Goal: Task Accomplishment & Management: Complete application form

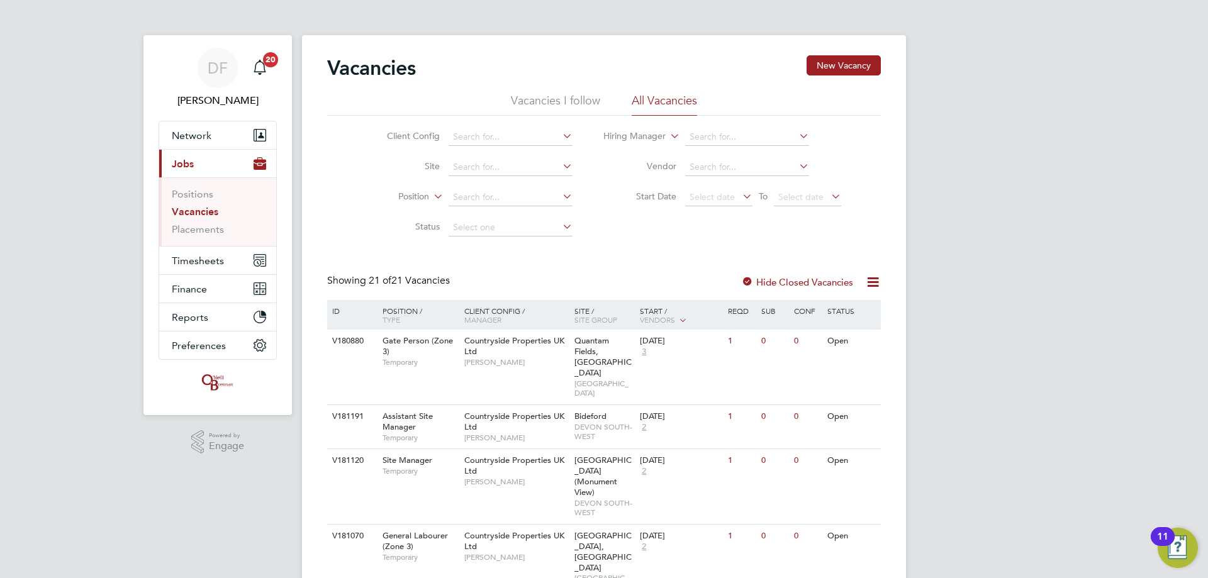
click at [190, 213] on link "Vacancies" at bounding box center [195, 212] width 47 height 12
click at [203, 137] on span "Network" at bounding box center [192, 136] width 40 height 12
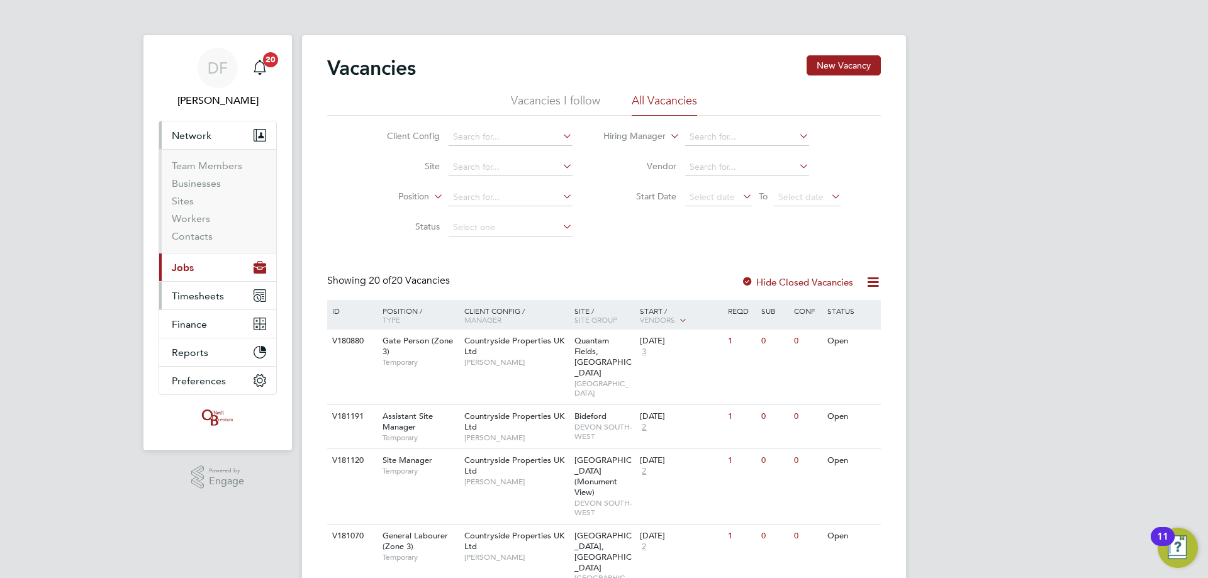
click at [201, 295] on span "Timesheets" at bounding box center [198, 296] width 52 height 12
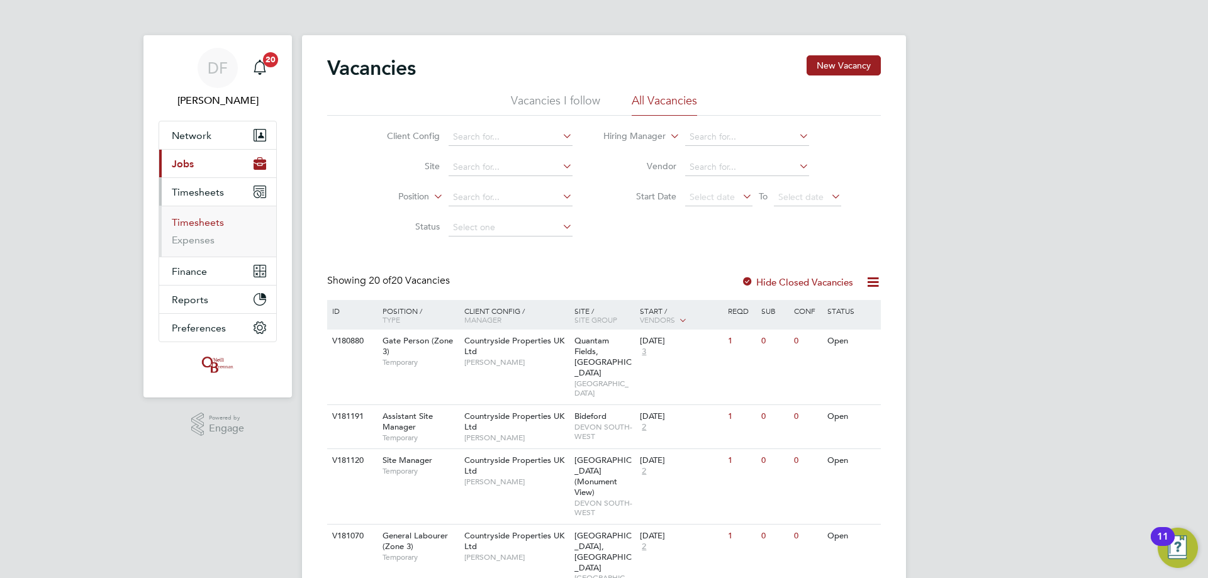
click at [201, 224] on link "Timesheets" at bounding box center [198, 223] width 52 height 12
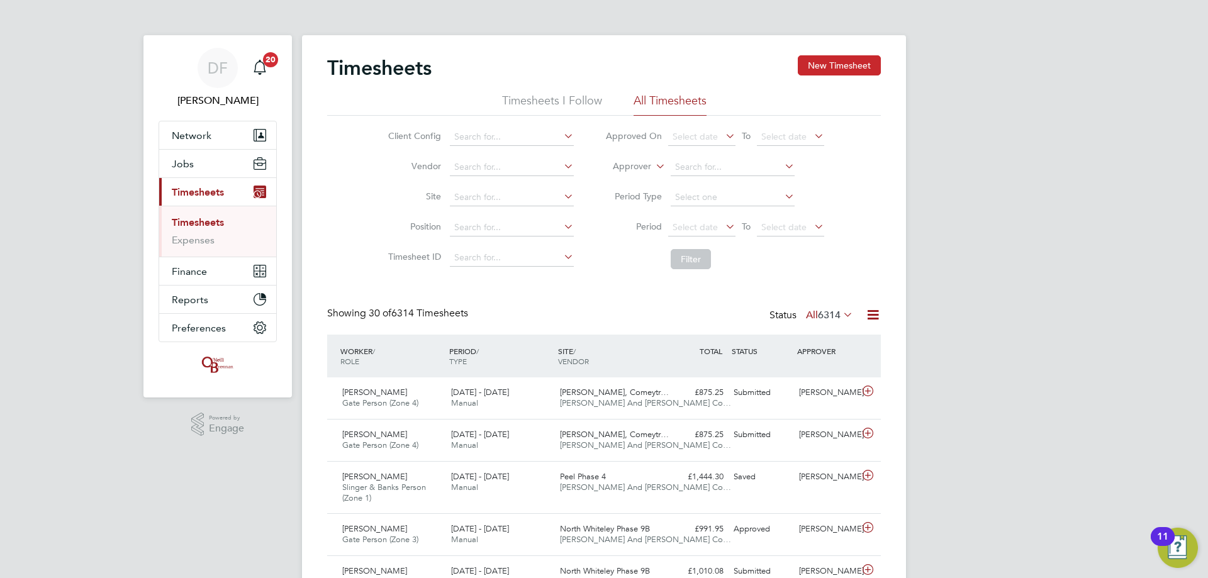
click at [833, 65] on button "New Timesheet" at bounding box center [839, 65] width 83 height 20
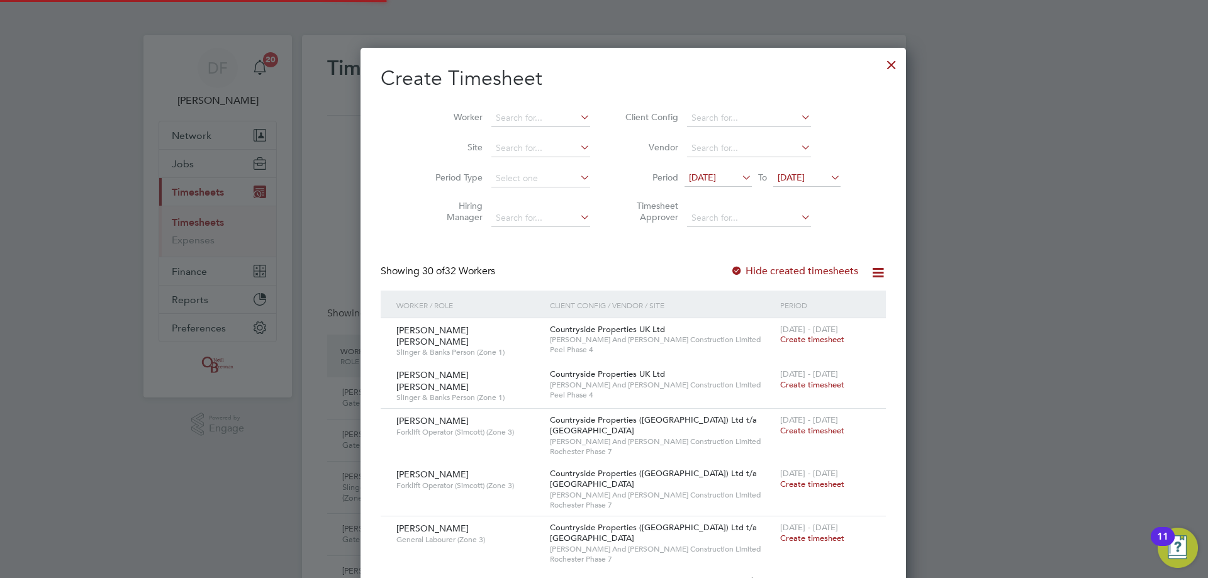
click at [497, 108] on li "Worker" at bounding box center [508, 118] width 196 height 30
click at [492, 121] on input at bounding box center [541, 119] width 99 height 18
click at [507, 128] on li "[PERSON_NAME]" at bounding box center [538, 135] width 155 height 17
type input "[PERSON_NAME]"
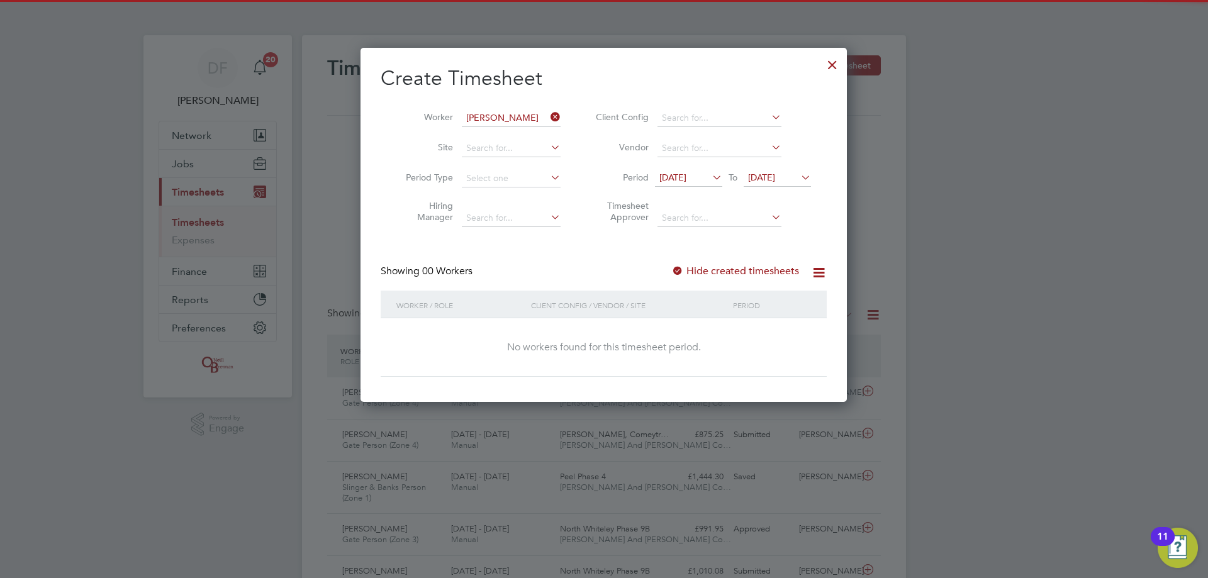
drag, startPoint x: 772, startPoint y: 171, endPoint x: 772, endPoint y: 177, distance: 7.0
click at [772, 172] on span "[DATE]" at bounding box center [777, 178] width 67 height 17
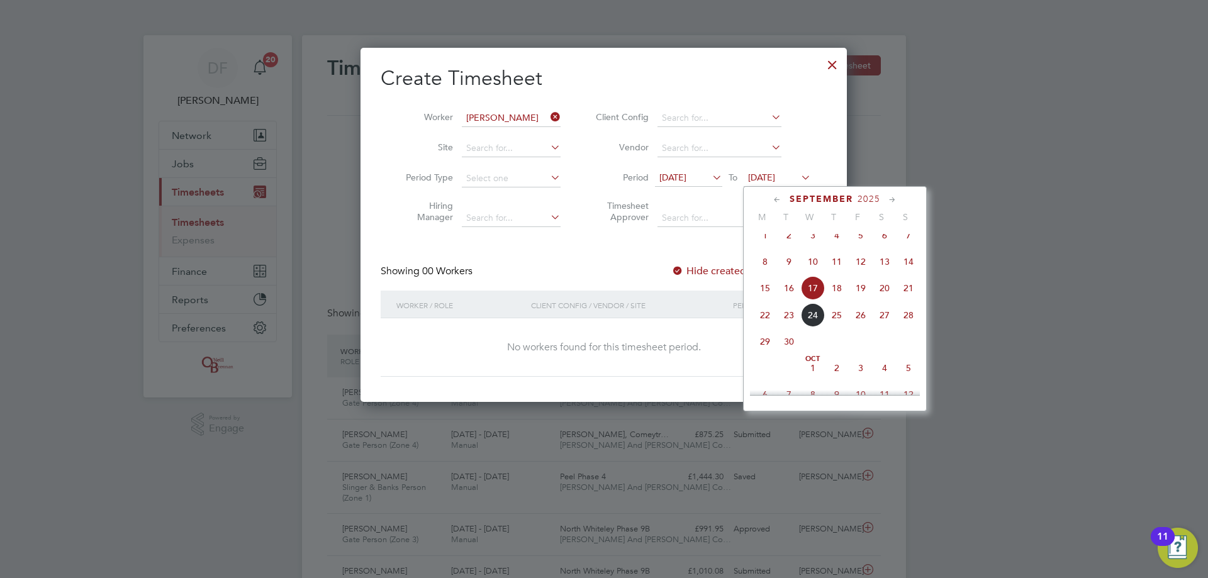
click at [910, 297] on span "21" at bounding box center [909, 288] width 24 height 24
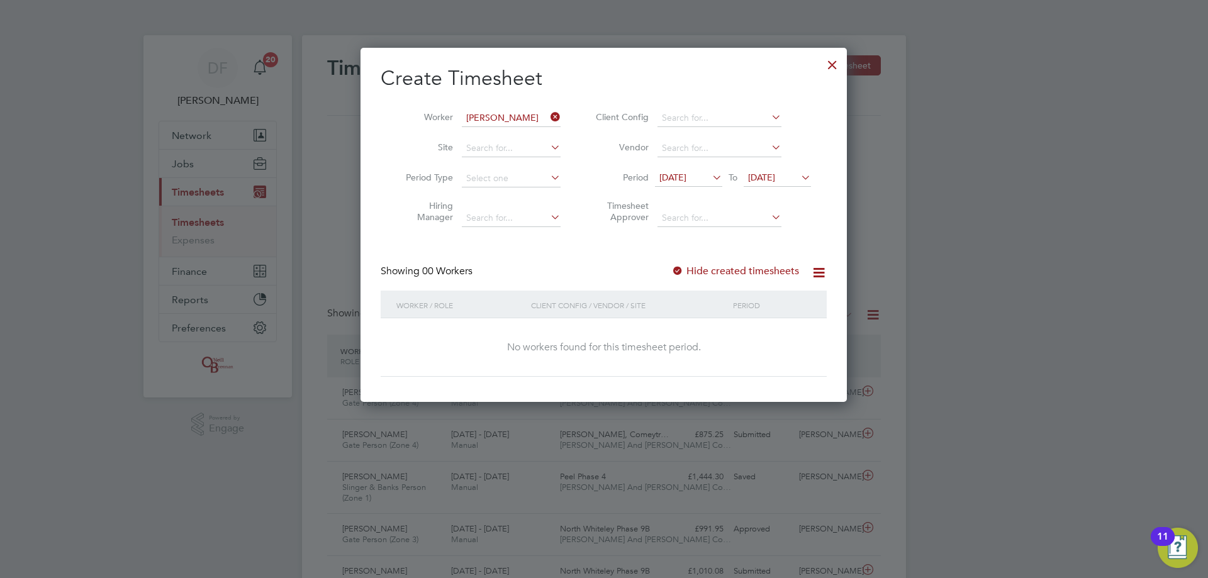
click at [768, 267] on label "Hide created timesheets" at bounding box center [736, 271] width 128 height 13
click at [744, 272] on label "Hide created timesheets" at bounding box center [736, 271] width 128 height 13
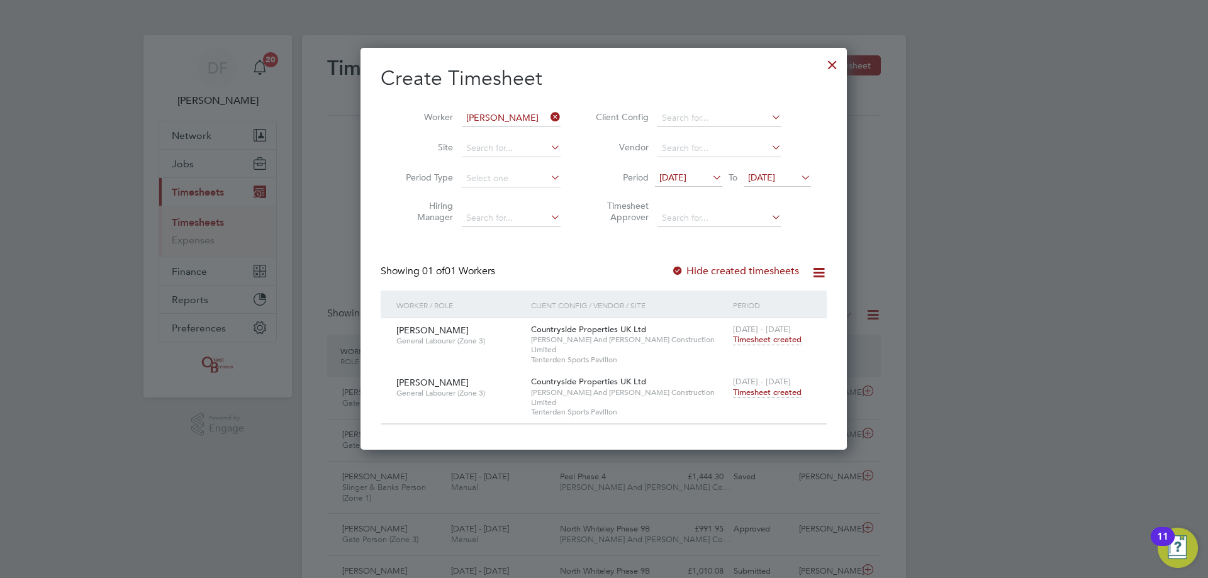
click at [768, 387] on span "Timesheet created" at bounding box center [767, 392] width 69 height 11
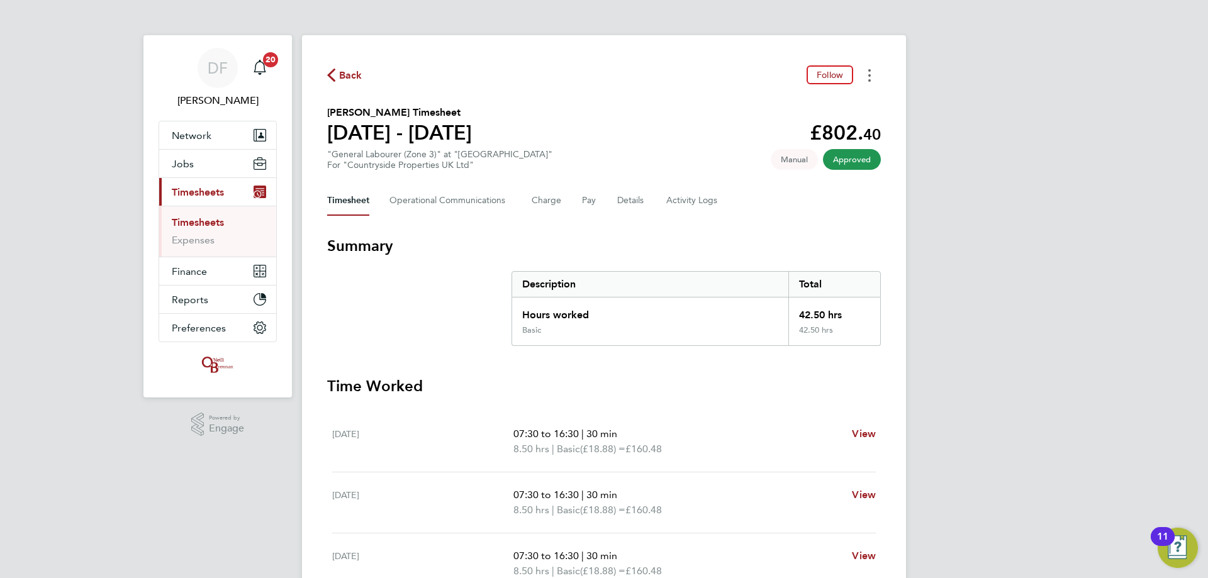
click at [872, 81] on button "Timesheets Menu" at bounding box center [870, 75] width 23 height 20
click at [789, 106] on link "Download timesheet" at bounding box center [805, 103] width 151 height 25
click at [346, 79] on span "Back" at bounding box center [350, 75] width 23 height 15
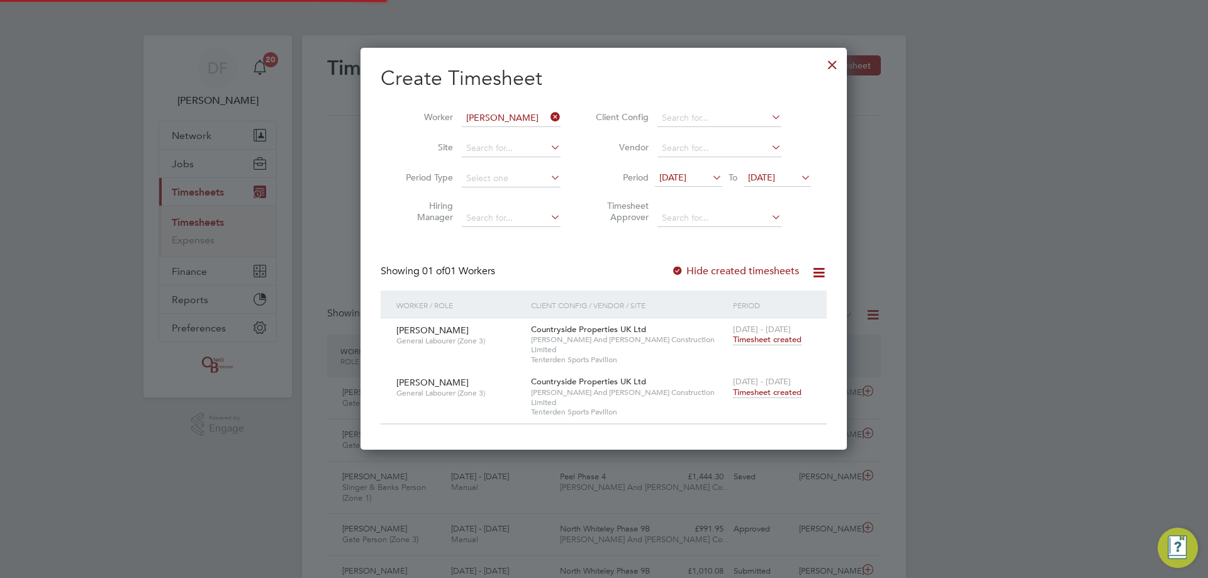
scroll to position [32, 110]
click at [548, 115] on icon at bounding box center [548, 117] width 0 height 18
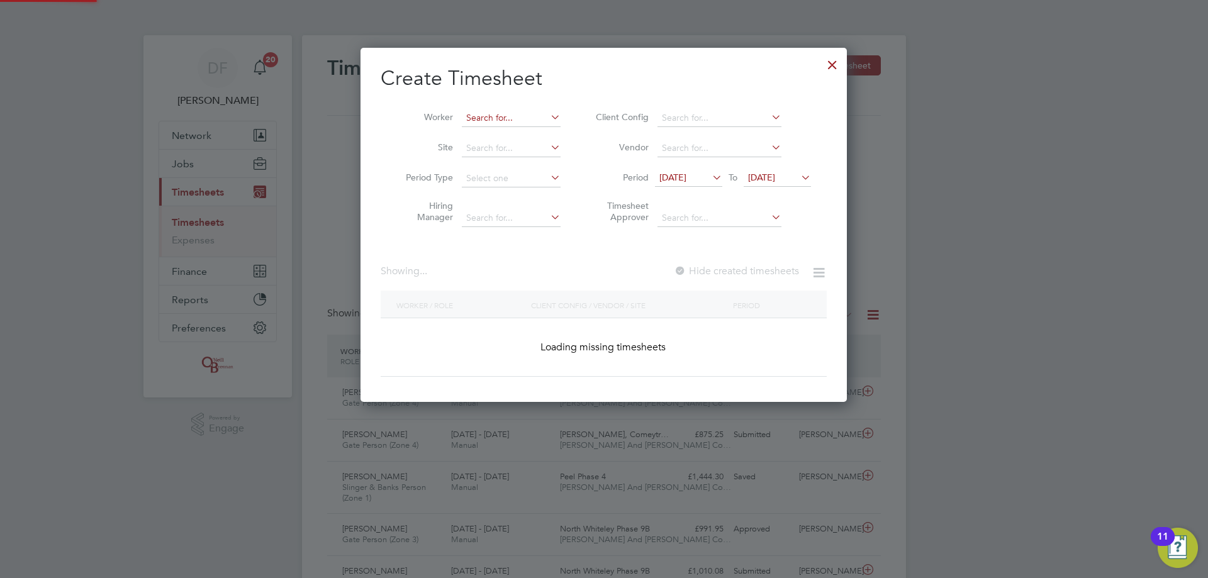
click at [519, 121] on input at bounding box center [511, 119] width 99 height 18
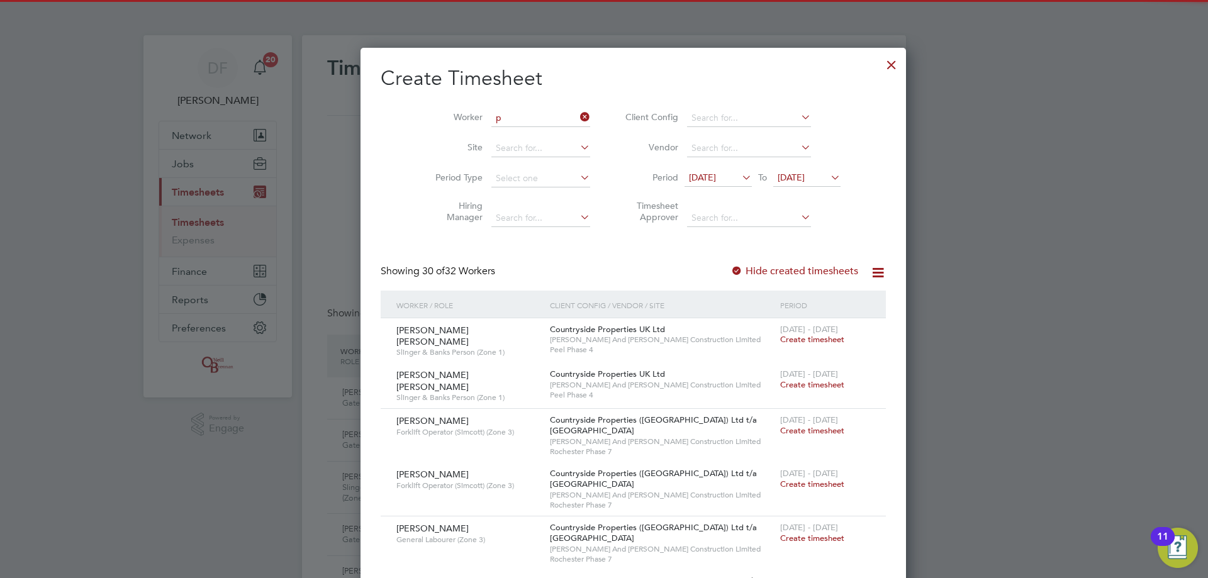
click at [510, 132] on li "P aul Gilbank" at bounding box center [542, 135] width 163 height 17
type input "[PERSON_NAME]"
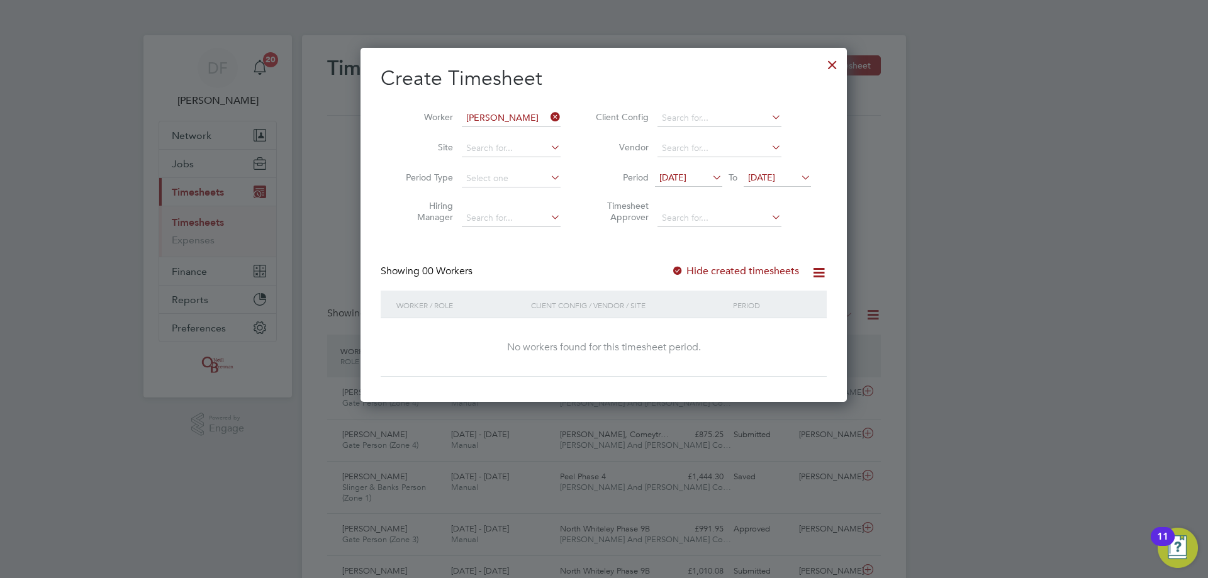
click at [775, 180] on span "[DATE]" at bounding box center [761, 177] width 27 height 11
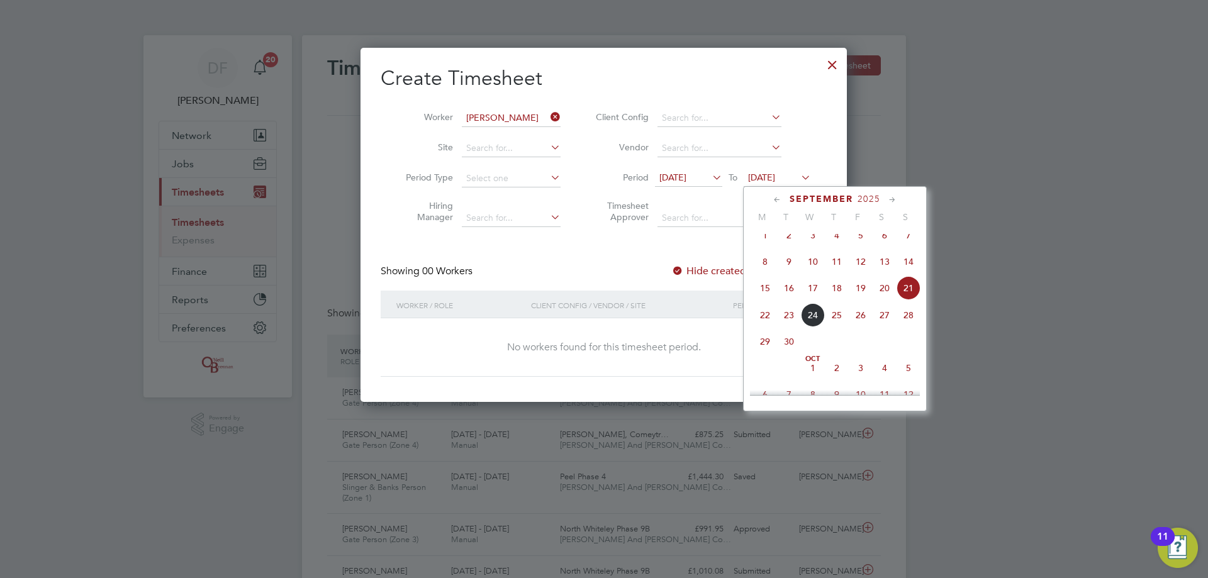
click at [703, 291] on div "Client Config / Vendor / Site" at bounding box center [629, 305] width 202 height 29
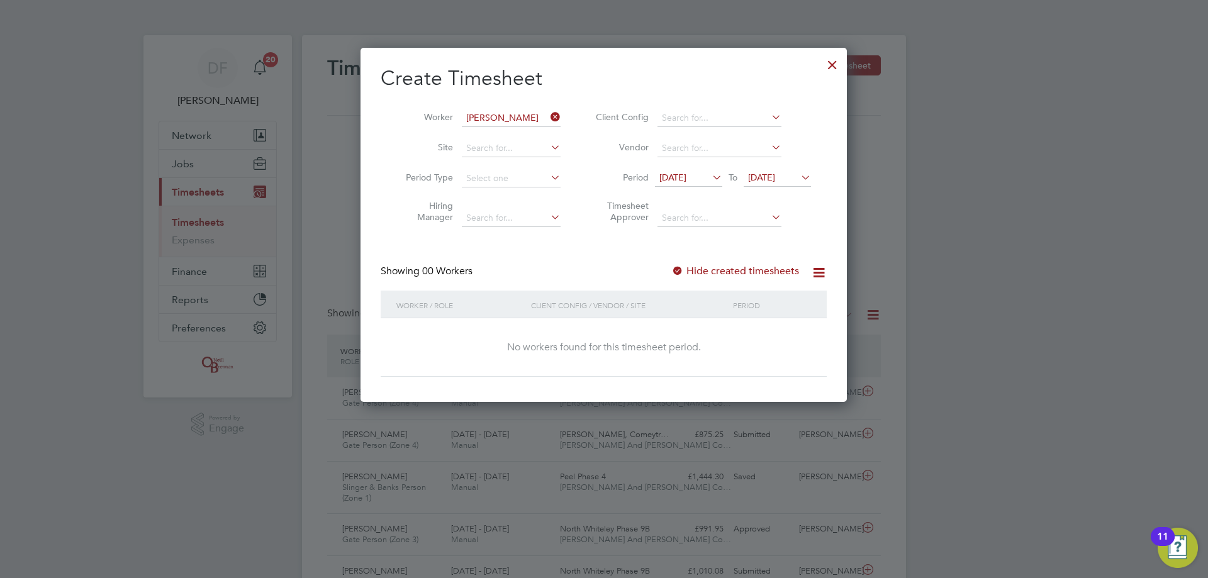
click at [692, 271] on label "Hide created timesheets" at bounding box center [736, 271] width 128 height 13
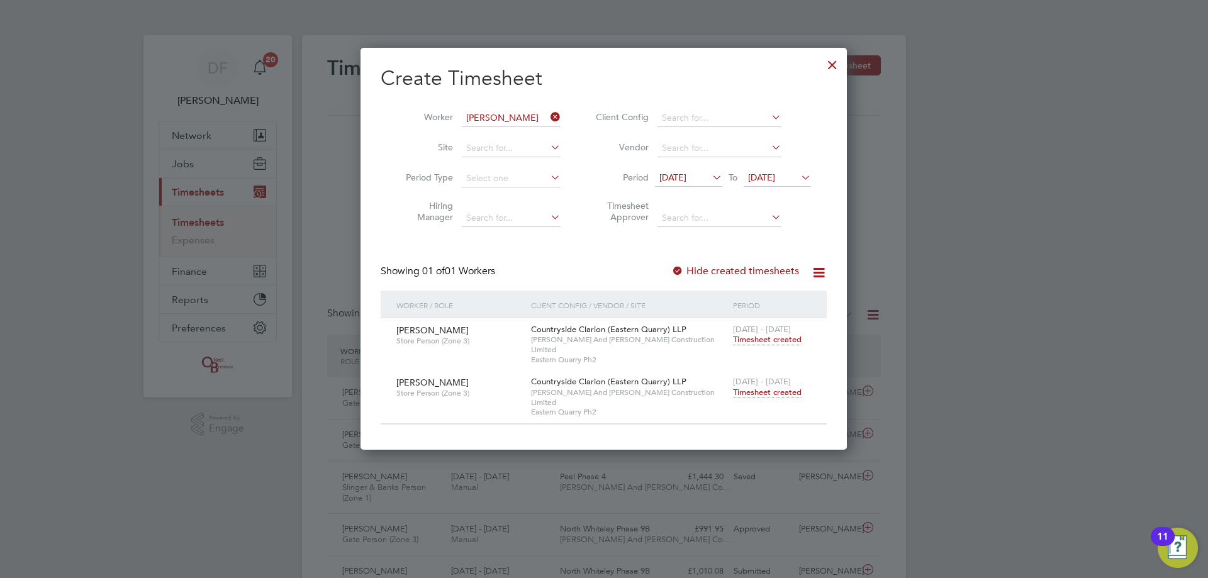
click at [692, 271] on label "Hide created timesheets" at bounding box center [736, 271] width 128 height 13
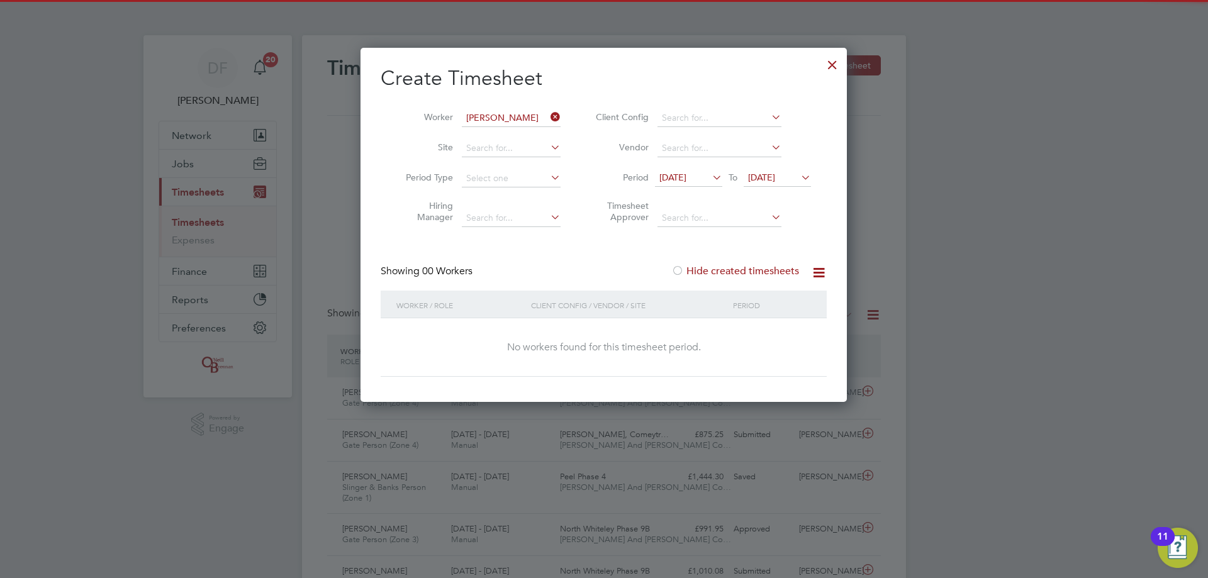
click at [712, 266] on label "Hide created timesheets" at bounding box center [736, 271] width 128 height 13
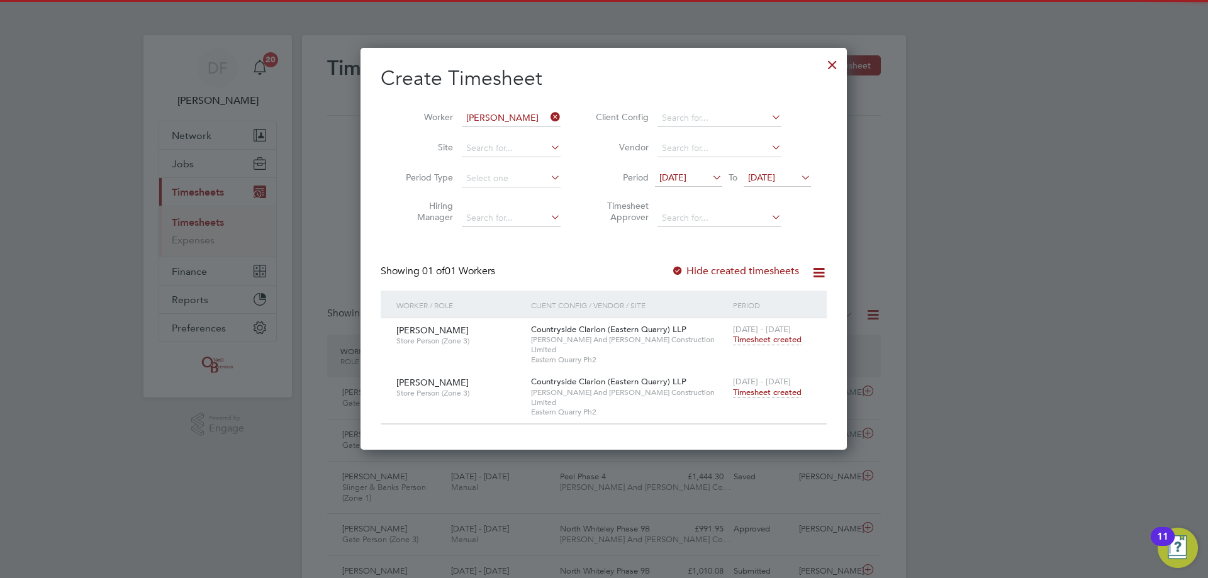
click at [752, 387] on span "Timesheet created" at bounding box center [767, 392] width 69 height 11
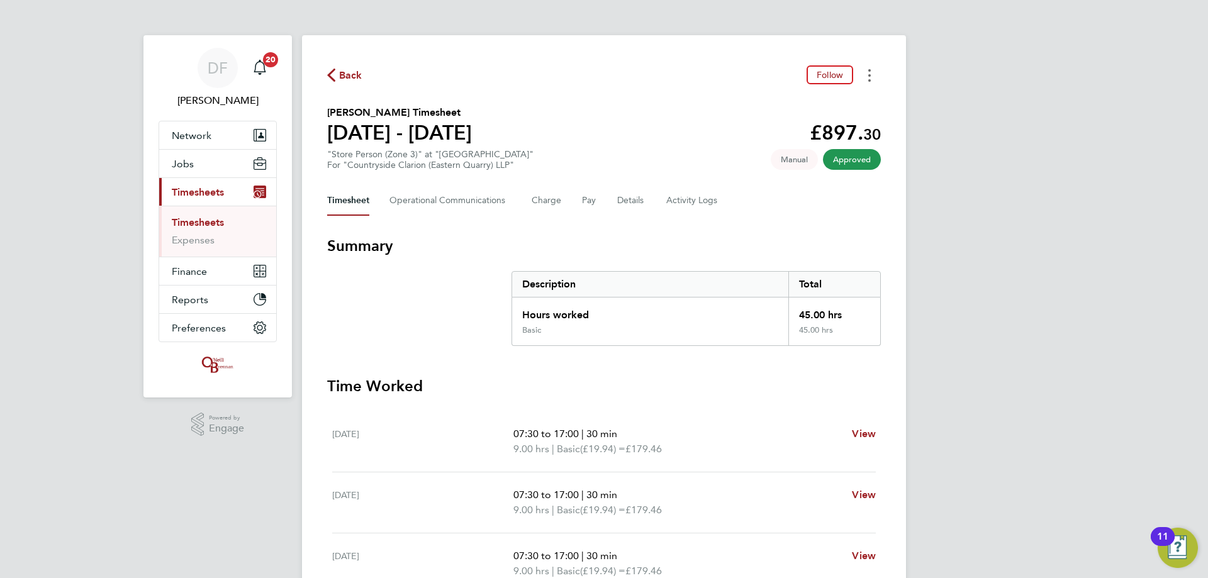
click at [866, 77] on button "Timesheets Menu" at bounding box center [870, 75] width 23 height 20
click at [795, 103] on link "Download timesheet" at bounding box center [805, 103] width 151 height 25
click at [957, 271] on div "DF [PERSON_NAME] Notifications 20 Applications: Network Team Members Businesses…" at bounding box center [604, 460] width 1208 height 920
drag, startPoint x: 358, startPoint y: 85, endPoint x: 352, endPoint y: 79, distance: 8.0
click at [357, 85] on div "Back Follow [PERSON_NAME] Timesheet [DATE] - [DATE] £897. 30 "Store Person (Zon…" at bounding box center [604, 467] width 604 height 864
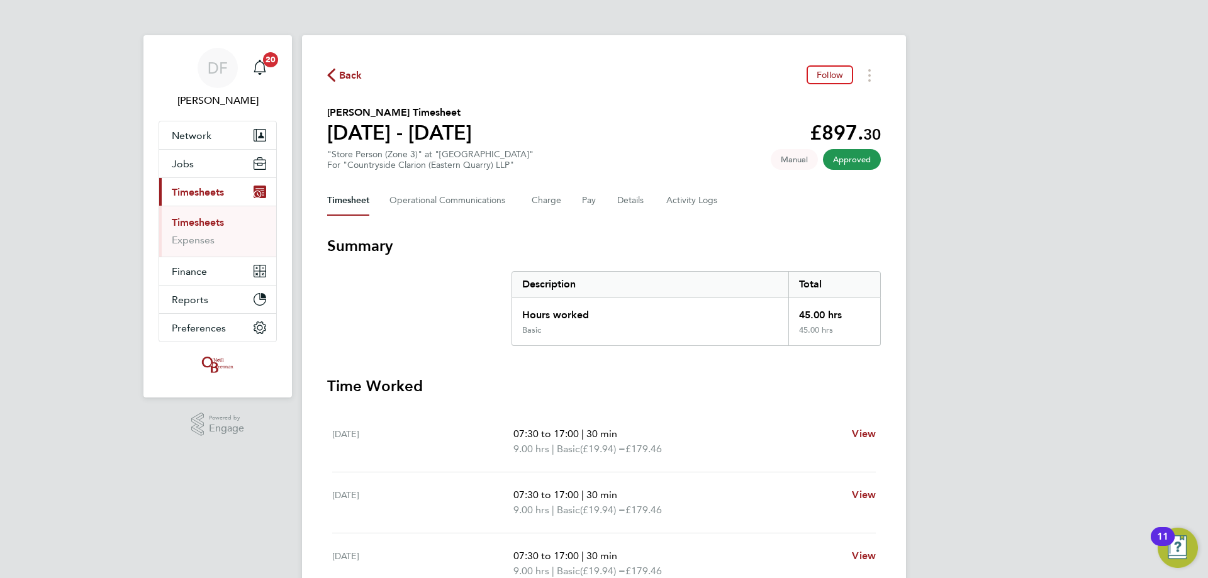
click at [346, 74] on span "Back" at bounding box center [350, 75] width 23 height 15
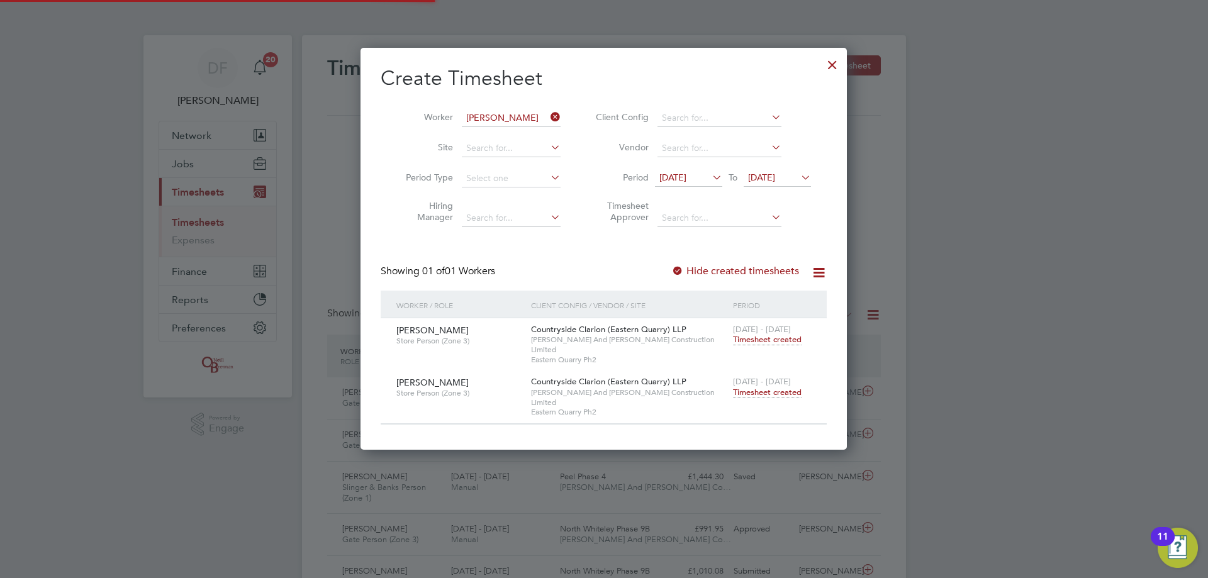
scroll to position [32, 110]
click at [548, 120] on icon at bounding box center [548, 117] width 0 height 18
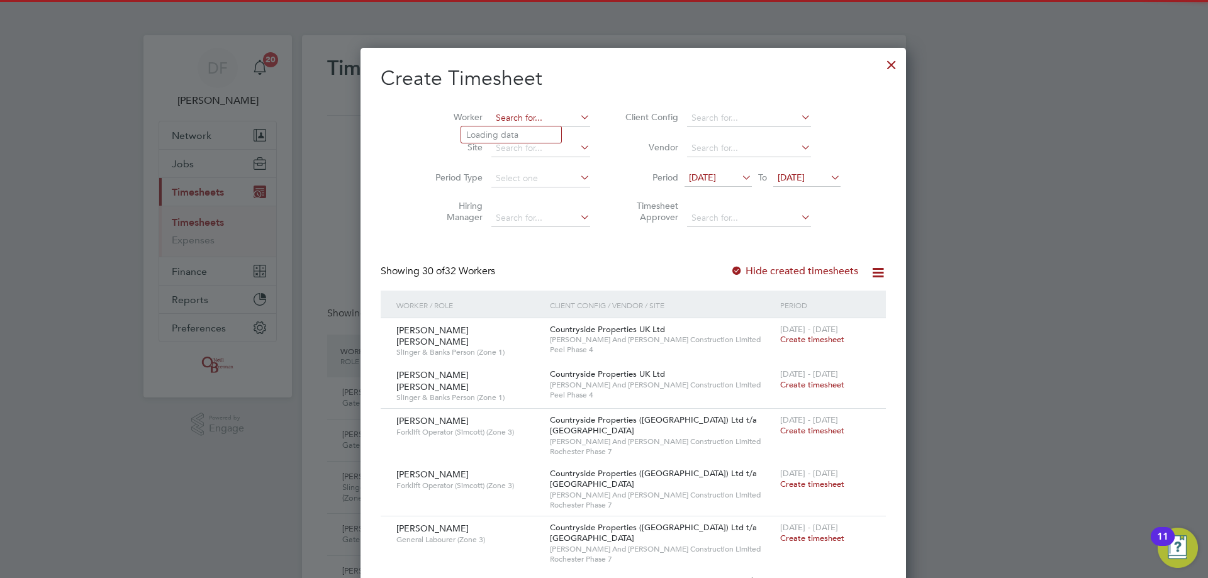
click at [492, 121] on input at bounding box center [541, 119] width 99 height 18
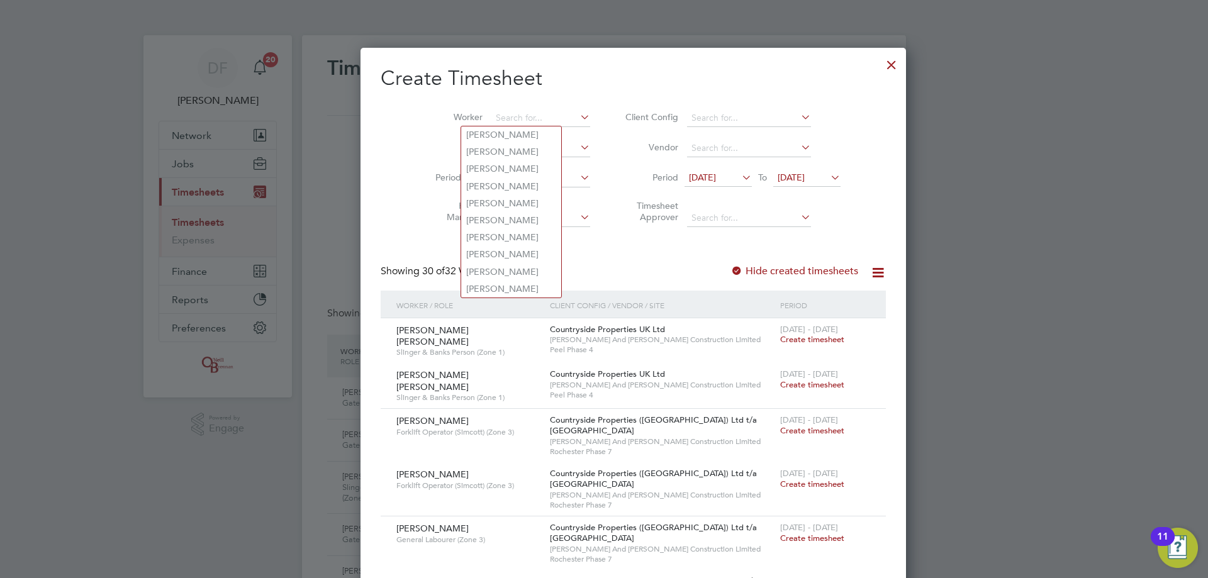
click at [692, 98] on div "Worker Site Period Type Hiring Manager Client Config Vendor Period [DATE] To [D…" at bounding box center [633, 165] width 505 height 137
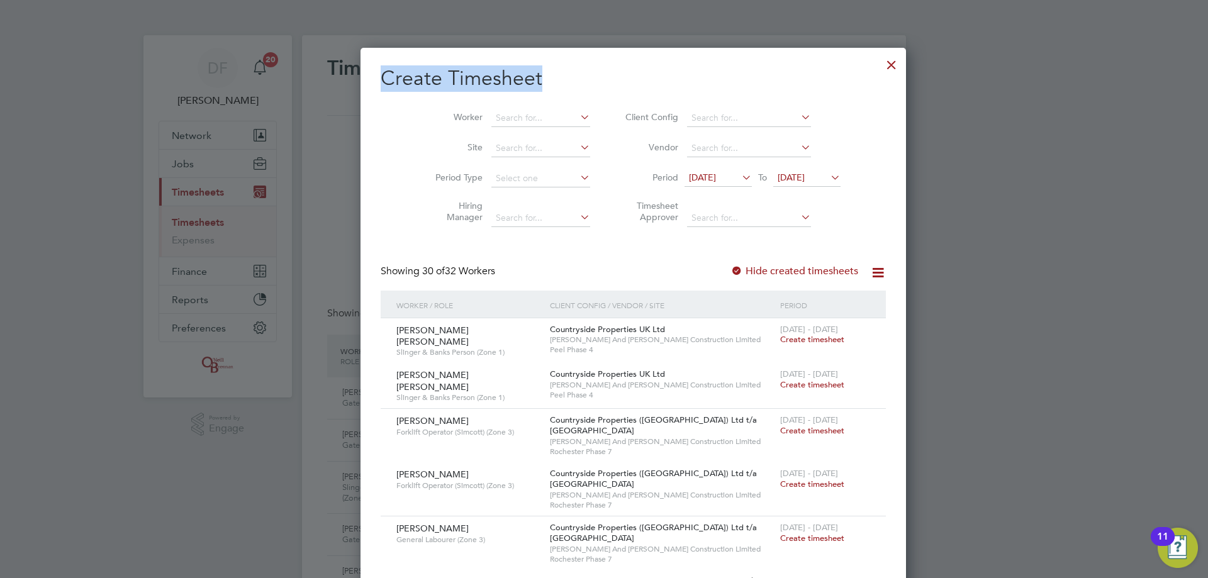
drag, startPoint x: 392, startPoint y: 75, endPoint x: 548, endPoint y: 77, distance: 156.1
click at [548, 77] on h2 "Create Timesheet" at bounding box center [633, 78] width 505 height 26
drag, startPoint x: 536, startPoint y: 77, endPoint x: 385, endPoint y: 87, distance: 151.4
click at [385, 87] on h2 "Create Timesheet" at bounding box center [633, 78] width 505 height 26
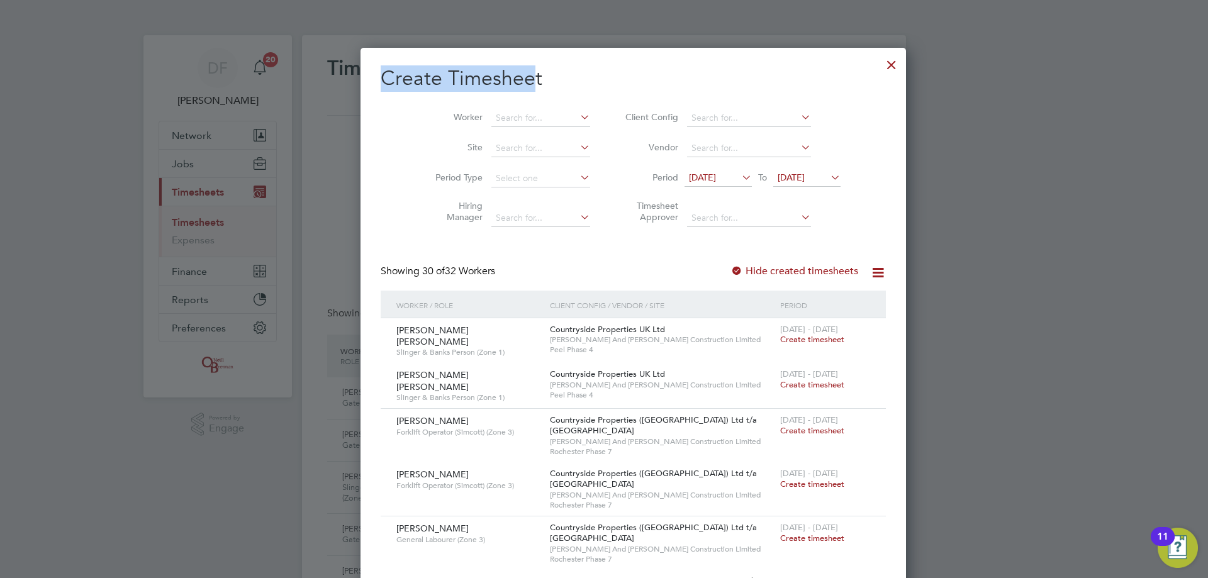
click at [385, 87] on h2 "Create Timesheet" at bounding box center [633, 78] width 505 height 26
drag, startPoint x: 395, startPoint y: 81, endPoint x: 539, endPoint y: 76, distance: 144.2
click at [539, 76] on h2 "Create Timesheet" at bounding box center [633, 78] width 505 height 26
drag, startPoint x: 538, startPoint y: 78, endPoint x: 388, endPoint y: 91, distance: 149.7
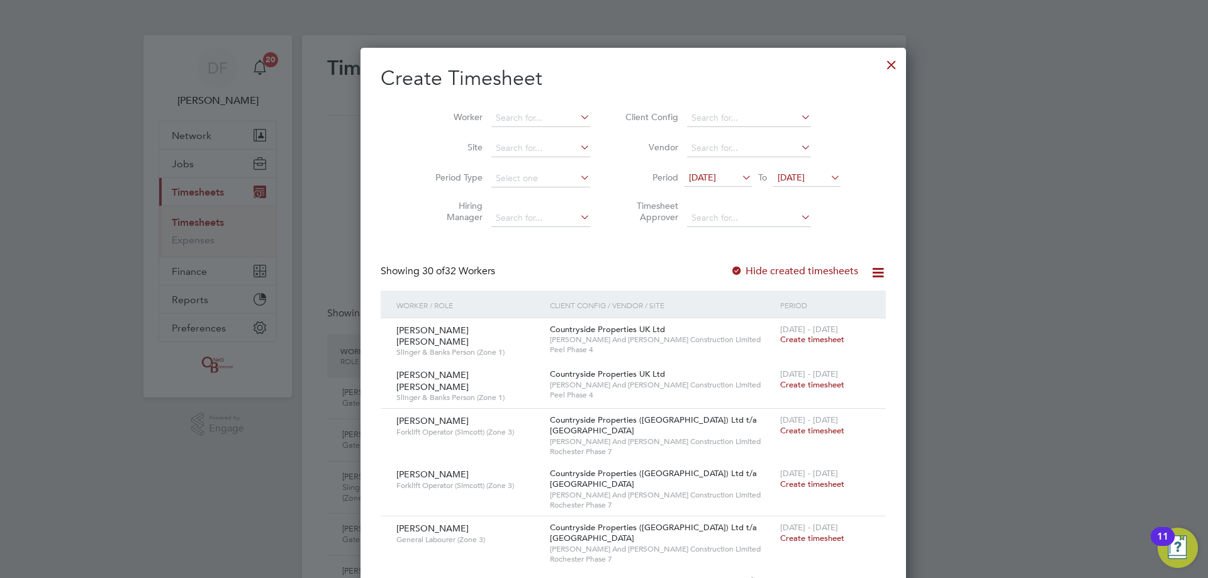
click at [390, 91] on h2 "Create Timesheet" at bounding box center [633, 78] width 505 height 26
click at [383, 81] on h2 "Create Timesheet" at bounding box center [633, 78] width 505 height 26
drag, startPoint x: 385, startPoint y: 78, endPoint x: 551, endPoint y: 81, distance: 166.8
click at [546, 81] on h2 "Create Timesheet" at bounding box center [633, 78] width 505 height 26
click at [553, 81] on h2 "Create Timesheet" at bounding box center [633, 78] width 505 height 26
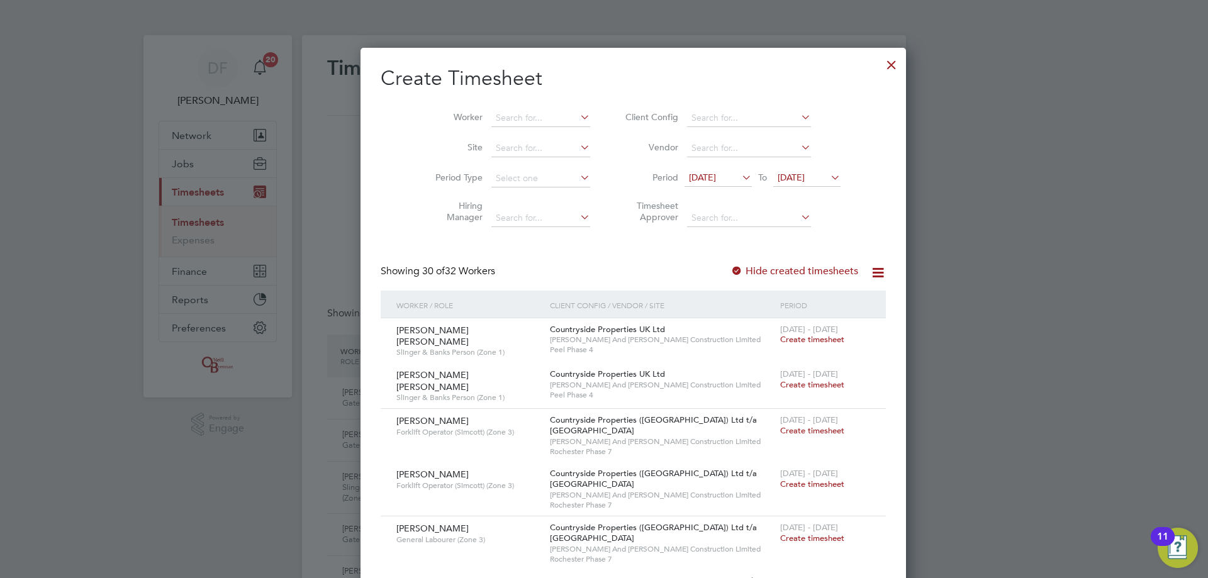
click at [881, 67] on div at bounding box center [892, 61] width 23 height 23
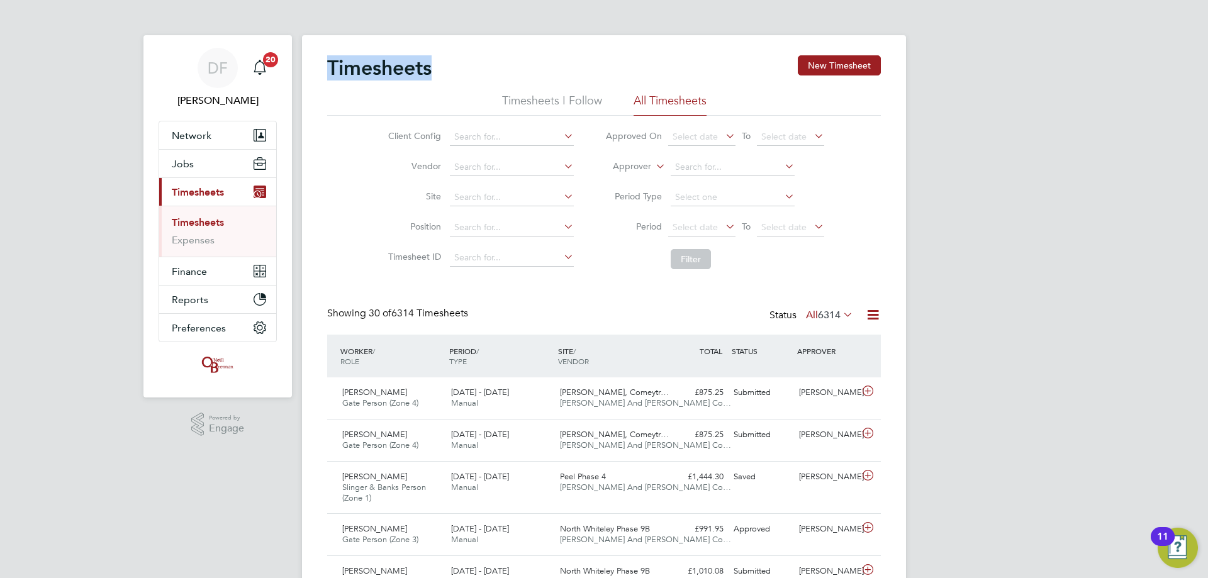
drag, startPoint x: 437, startPoint y: 69, endPoint x: 322, endPoint y: 67, distance: 114.6
click at [327, 67] on h2 "Timesheets" at bounding box center [379, 67] width 104 height 25
click at [331, 66] on h2 "Timesheets" at bounding box center [379, 67] width 104 height 25
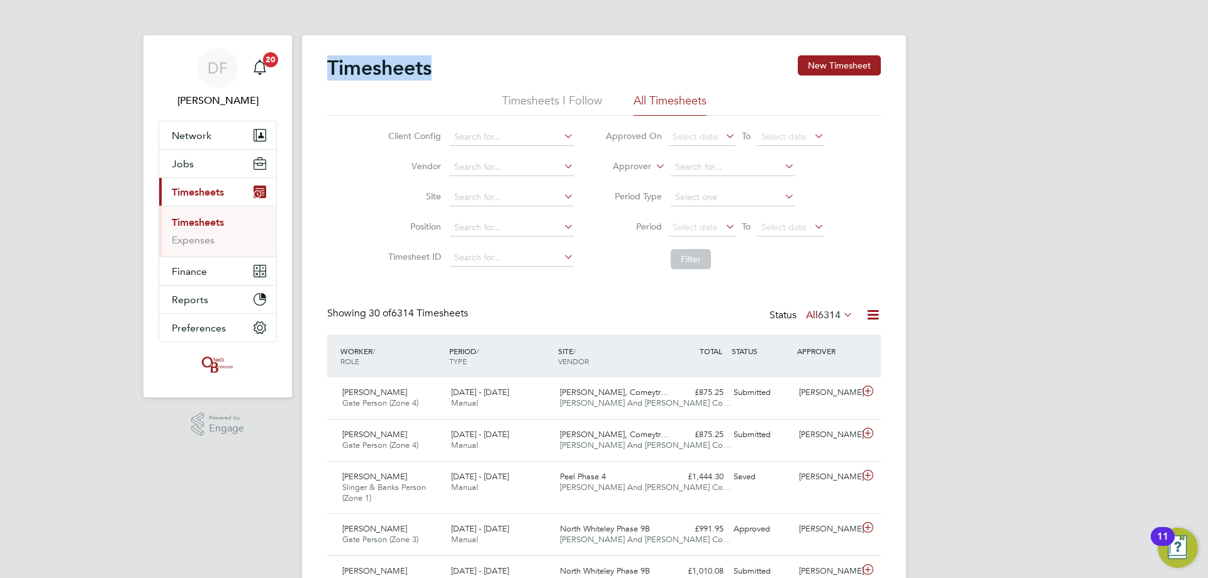
drag, startPoint x: 330, startPoint y: 66, endPoint x: 417, endPoint y: 76, distance: 87.4
click at [412, 76] on h2 "Timesheets" at bounding box center [379, 67] width 104 height 25
click at [418, 76] on h2 "Timesheets" at bounding box center [379, 67] width 104 height 25
